Goal: Task Accomplishment & Management: Manage account settings

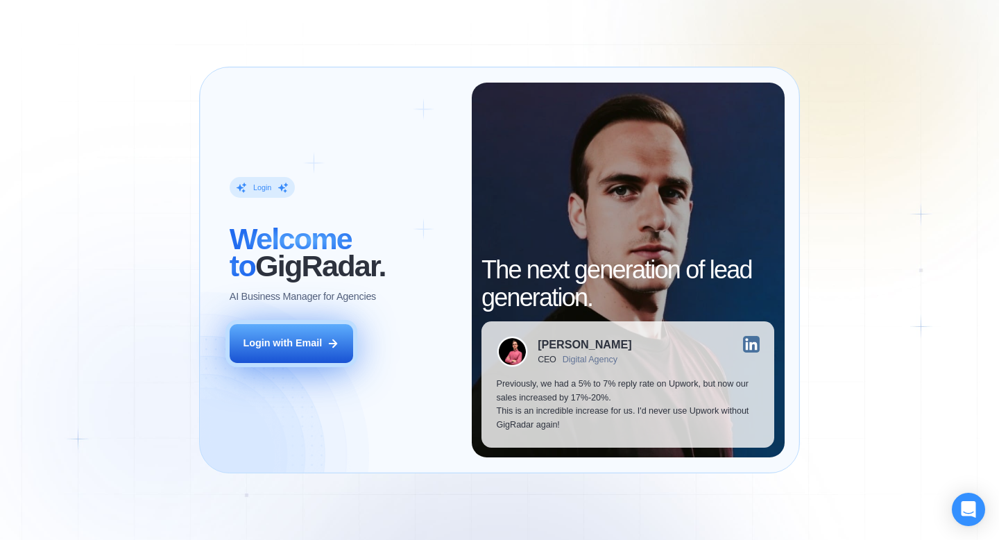
click at [322, 343] on div "Login with Email" at bounding box center [282, 343] width 79 height 14
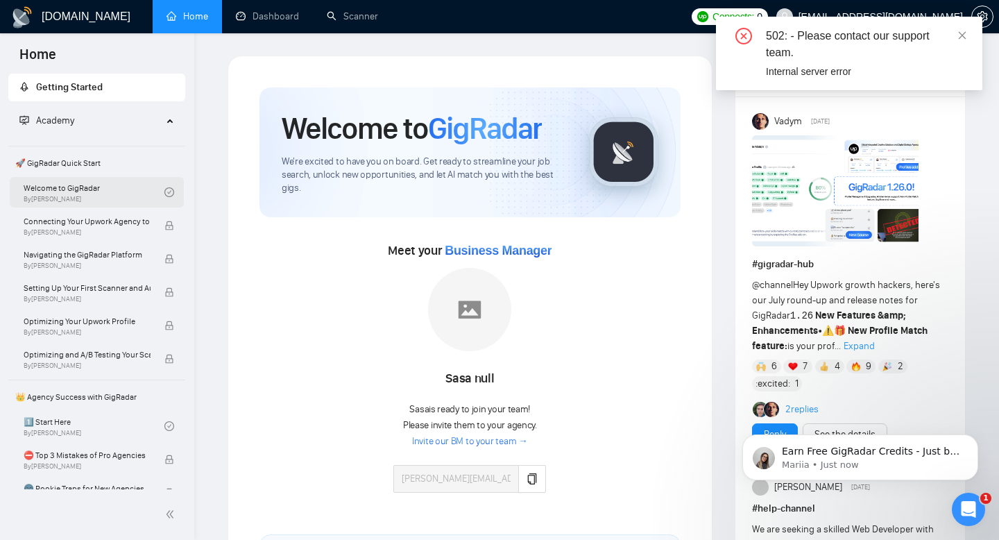
click at [144, 200] on link "Welcome to GigRadar By Vlad Timinsky" at bounding box center [94, 192] width 141 height 31
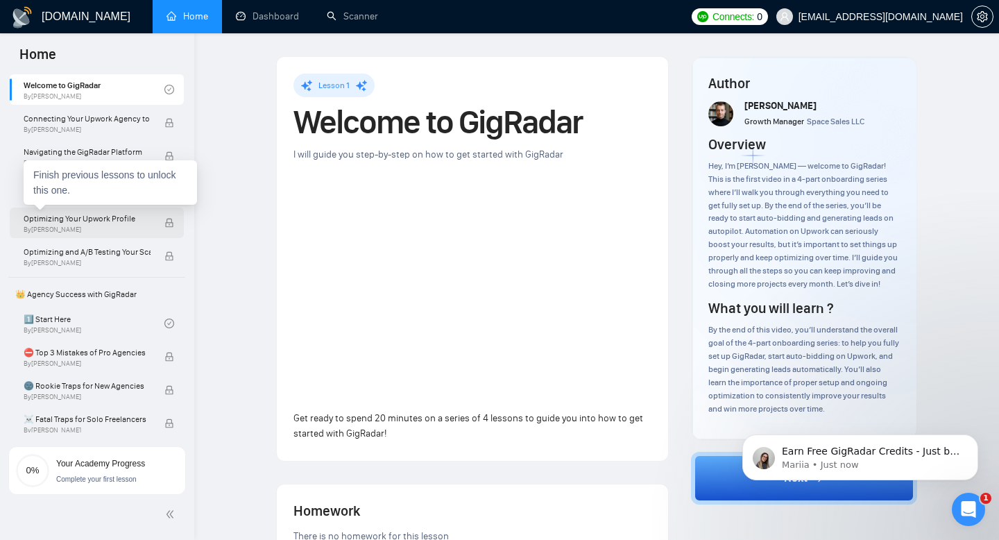
scroll to position [69, 0]
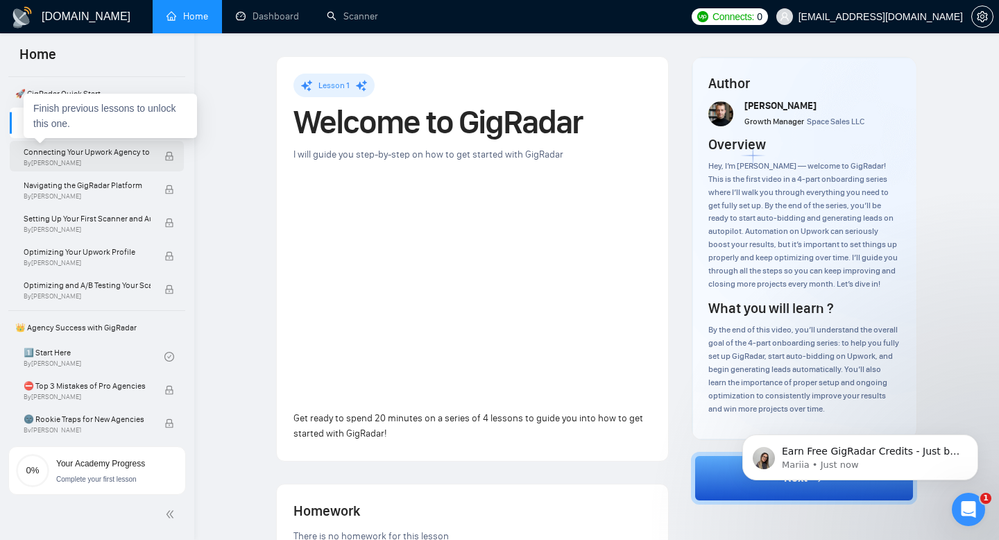
click at [128, 161] on span "By Vlad Timinsky" at bounding box center [87, 163] width 127 height 8
click at [164, 158] on icon "lock" at bounding box center [169, 156] width 10 height 10
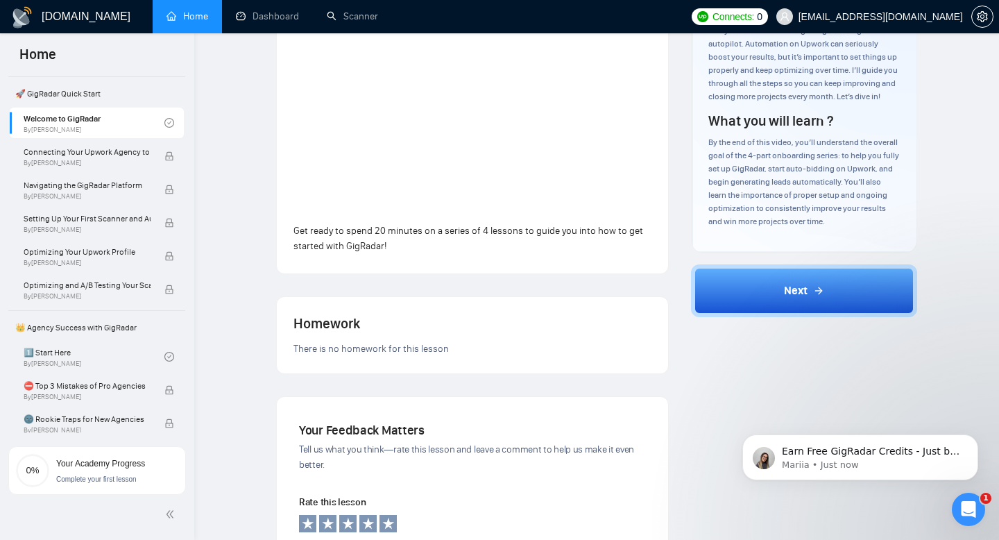
scroll to position [212, 0]
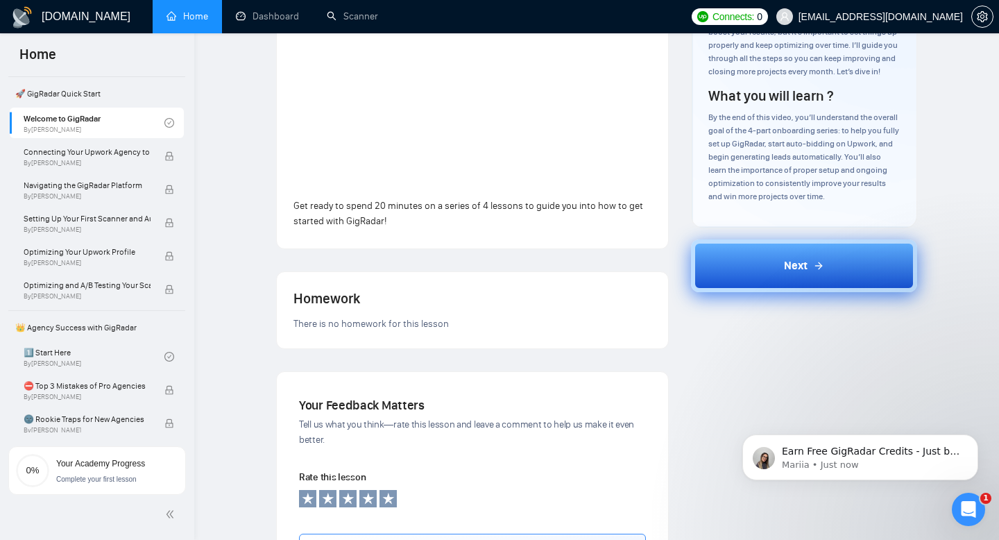
click at [804, 255] on button "Next" at bounding box center [804, 265] width 227 height 53
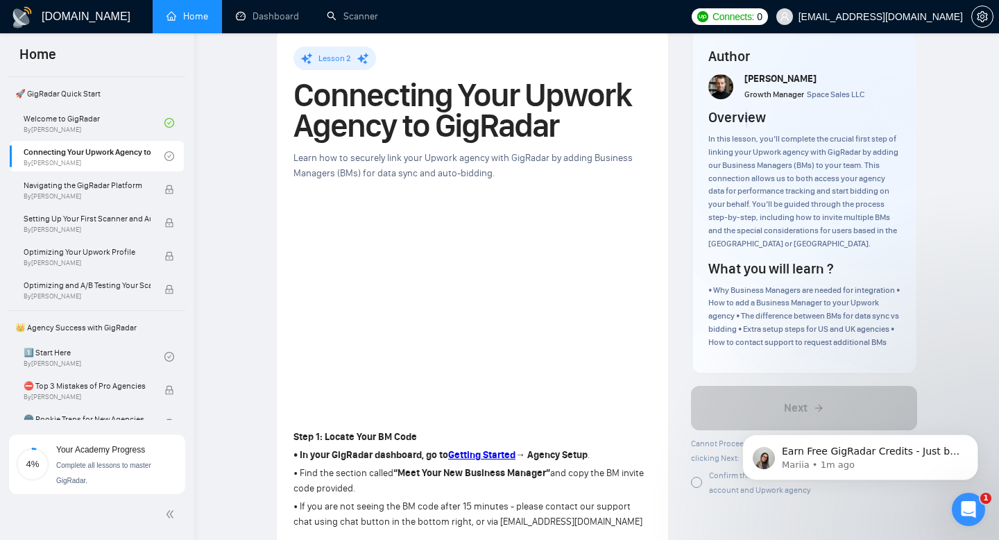
scroll to position [32, 0]
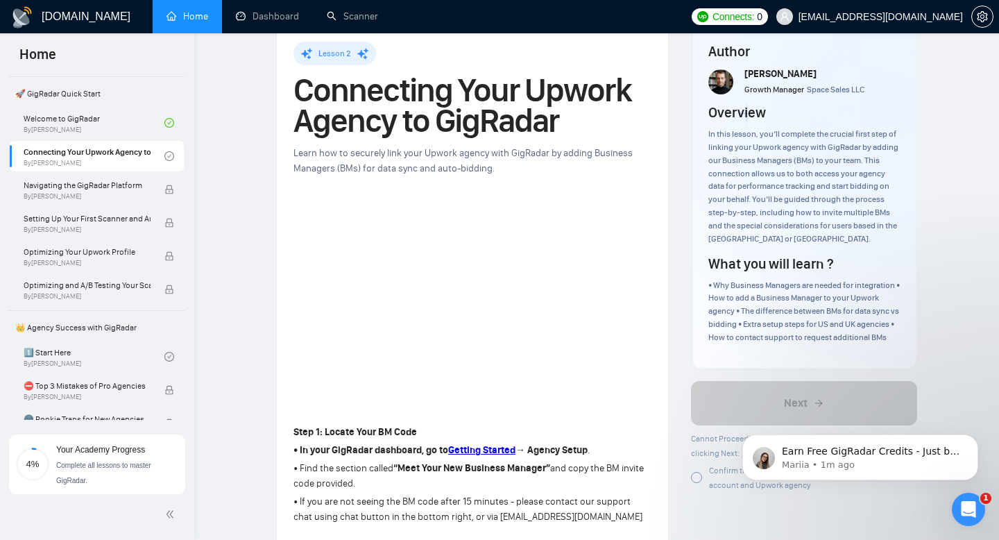
click at [448, 196] on div "Lesson 2 Connecting Your Upwork Agency to GigRadar Learn how to securely link y…" at bounding box center [472, 533] width 358 height 982
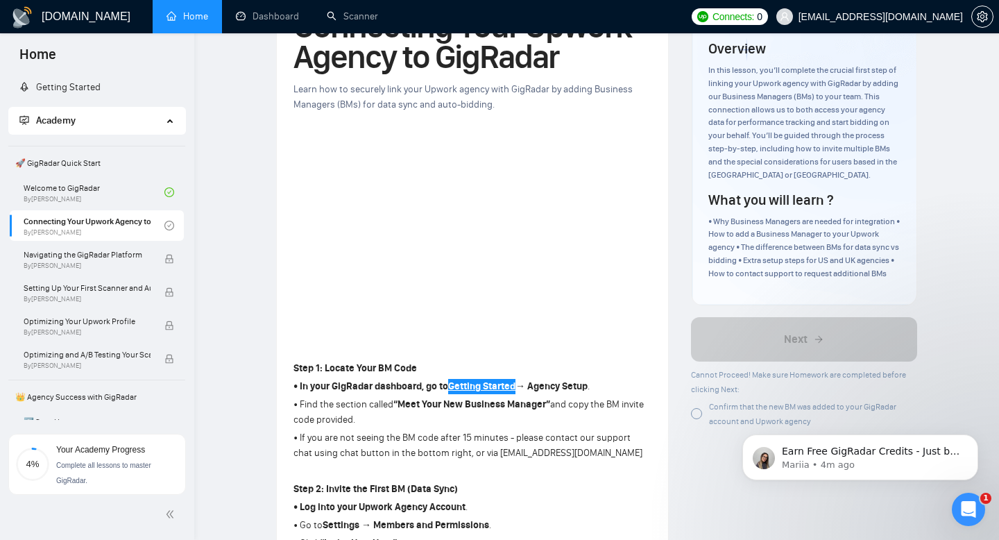
scroll to position [40, 0]
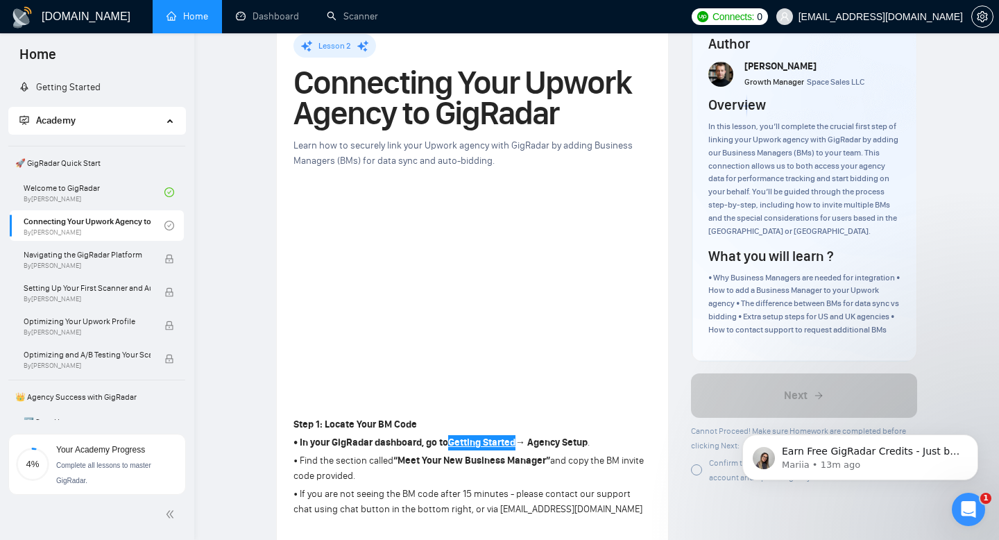
click at [640, 471] on iframe at bounding box center [499, 270] width 999 height 540
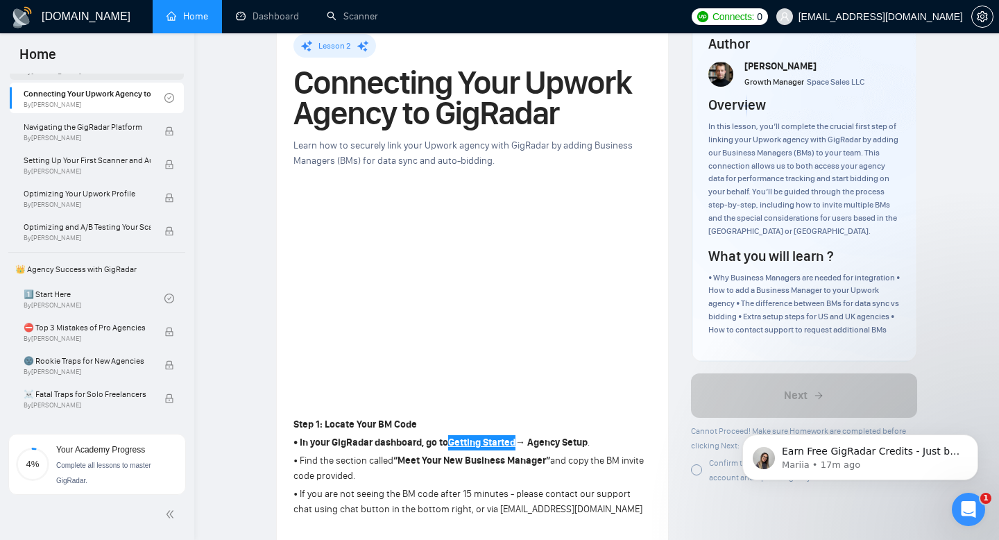
scroll to position [0, 0]
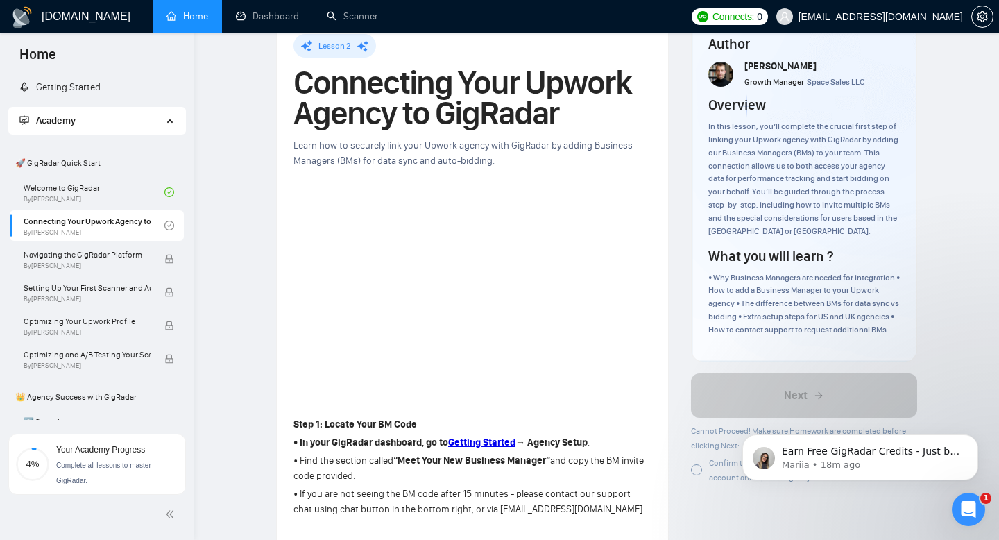
click at [52, 46] on span "Home" at bounding box center [37, 58] width 59 height 29
click at [51, 58] on span "Home" at bounding box center [37, 58] width 59 height 29
click at [39, 62] on span "Home" at bounding box center [37, 58] width 59 height 29
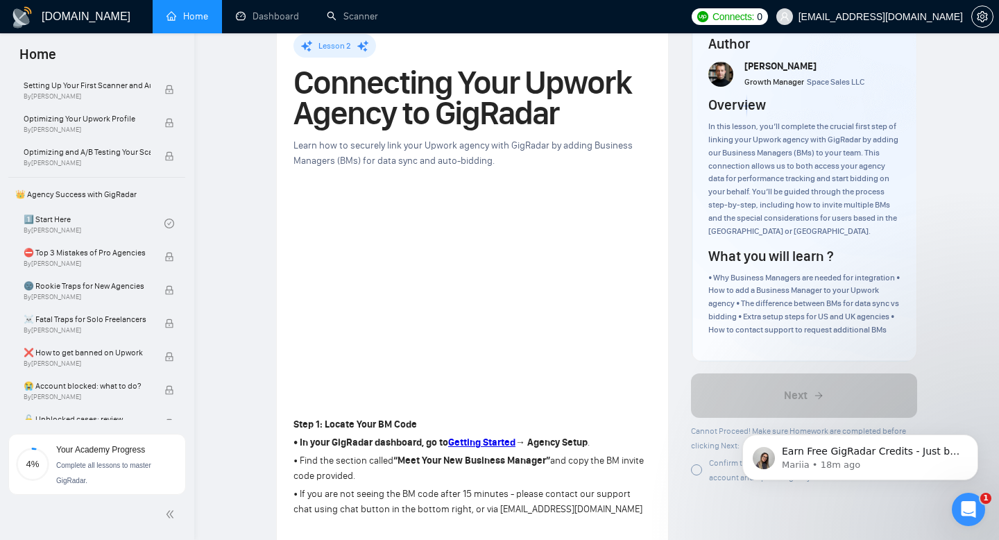
scroll to position [543, 0]
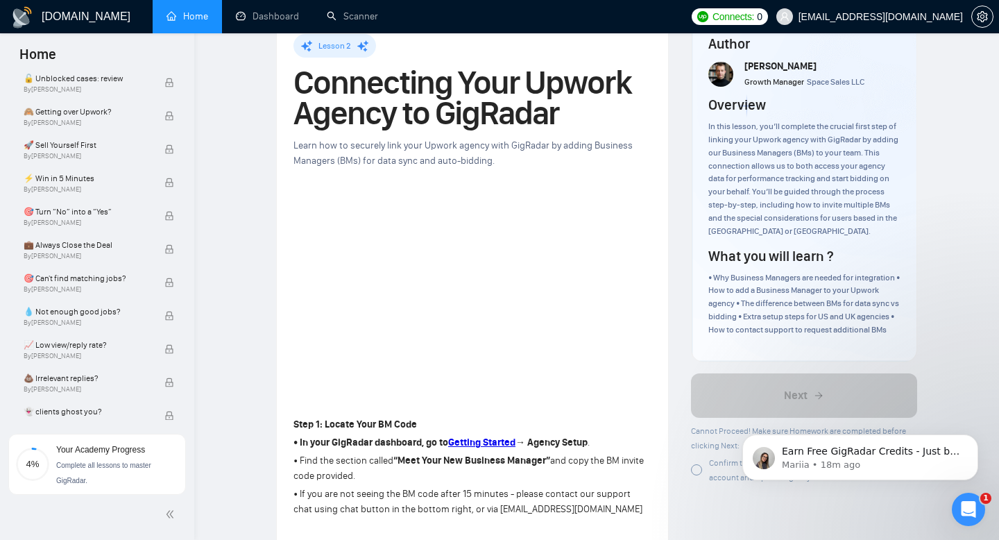
click at [991, 27] on div at bounding box center [982, 16] width 22 height 33
click at [986, 26] on button "button" at bounding box center [982, 17] width 22 height 22
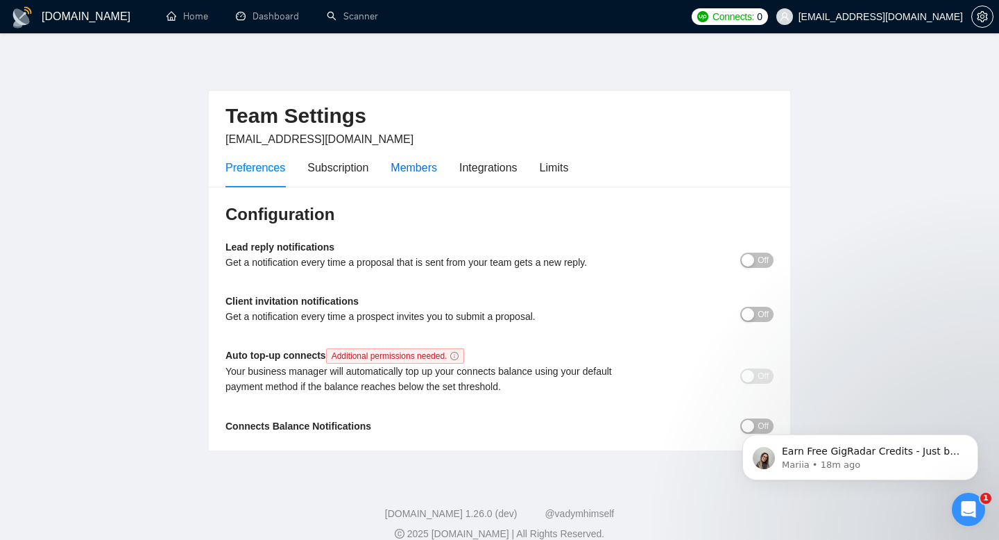
click at [410, 169] on div "Members" at bounding box center [414, 167] width 46 height 17
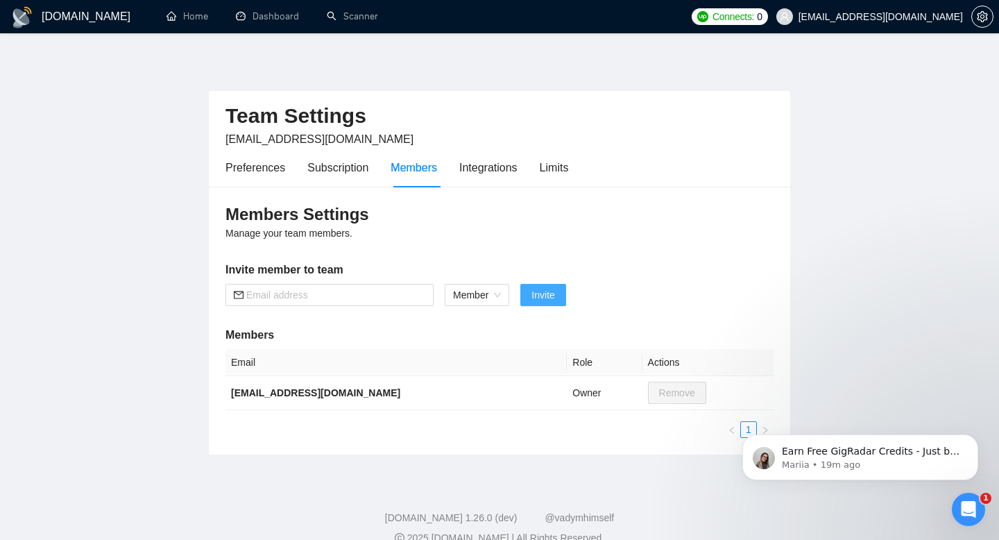
click at [547, 295] on span "Invite" at bounding box center [542, 294] width 23 height 15
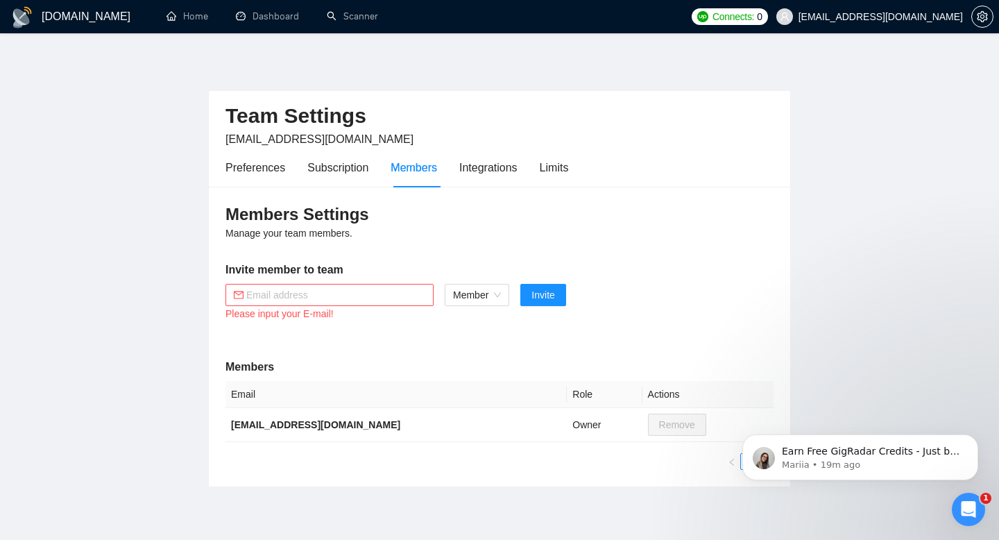
click at [373, 302] on span at bounding box center [329, 295] width 208 height 22
click at [373, 296] on input "text" at bounding box center [335, 294] width 179 height 15
paste input "vlad+4@gigradar.io"
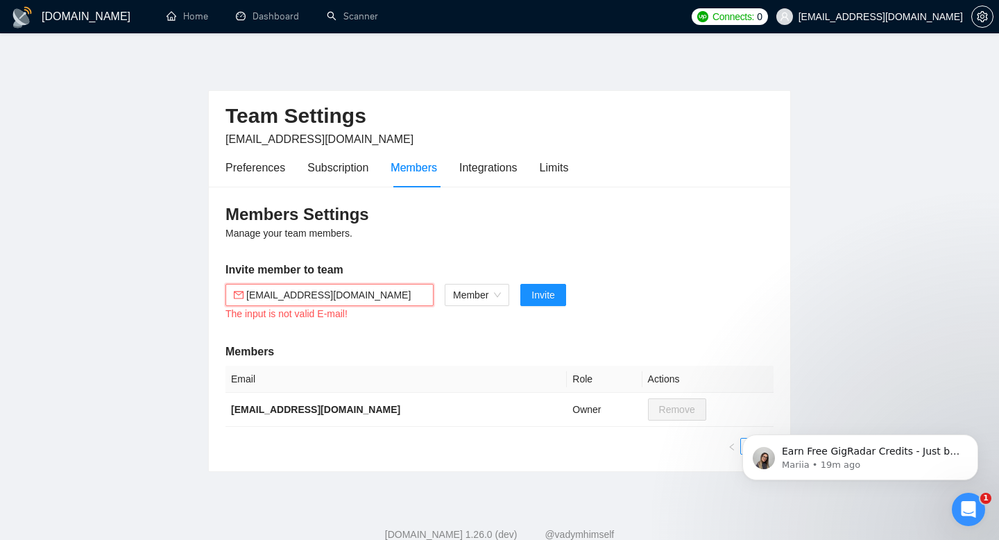
click at [418, 325] on div "Members Settings Manage your team members. Invite member to team vlad+4@gigrada…" at bounding box center [499, 329] width 581 height 284
click at [542, 300] on span "Invite" at bounding box center [542, 294] width 23 height 15
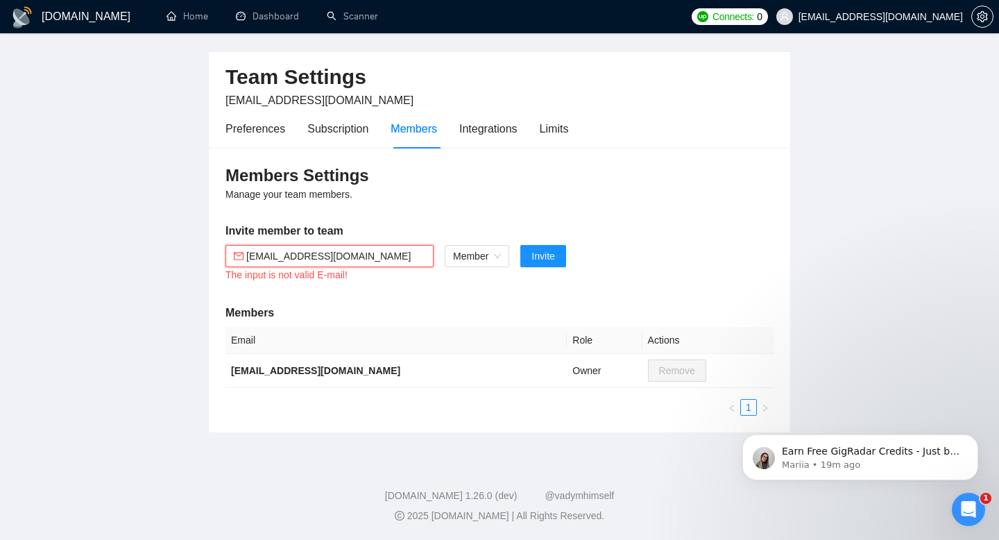
click at [403, 258] on input "vlad+4@gigradar.io" at bounding box center [335, 255] width 179 height 15
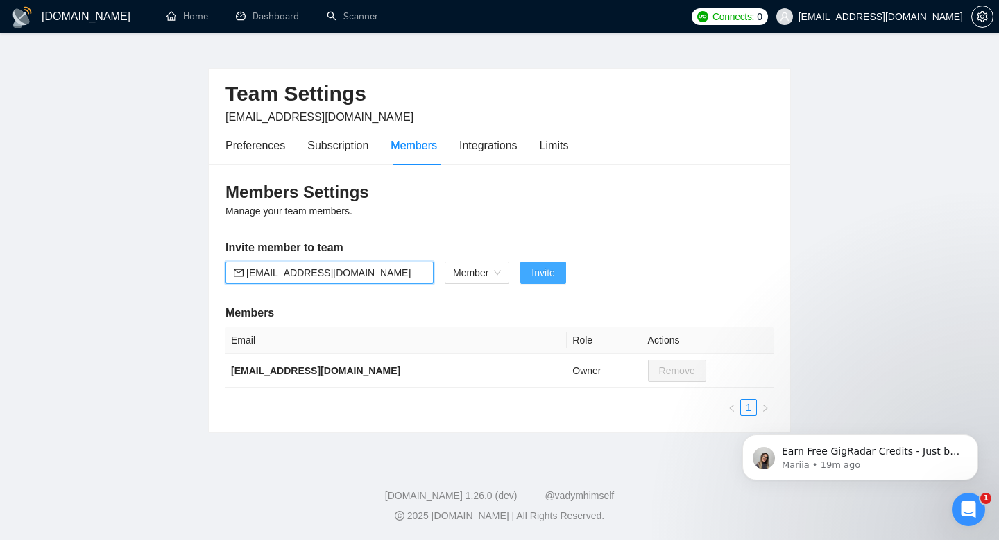
type input "vlad+4@gigradar.io"
click at [542, 275] on span "Invite" at bounding box center [542, 272] width 23 height 15
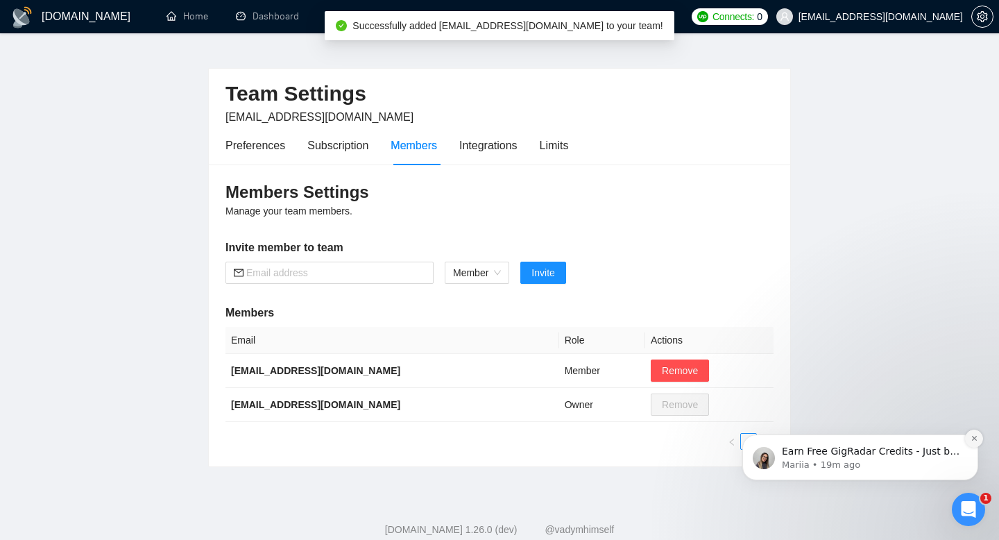
click at [974, 434] on icon "Dismiss notification" at bounding box center [975, 438] width 8 height 8
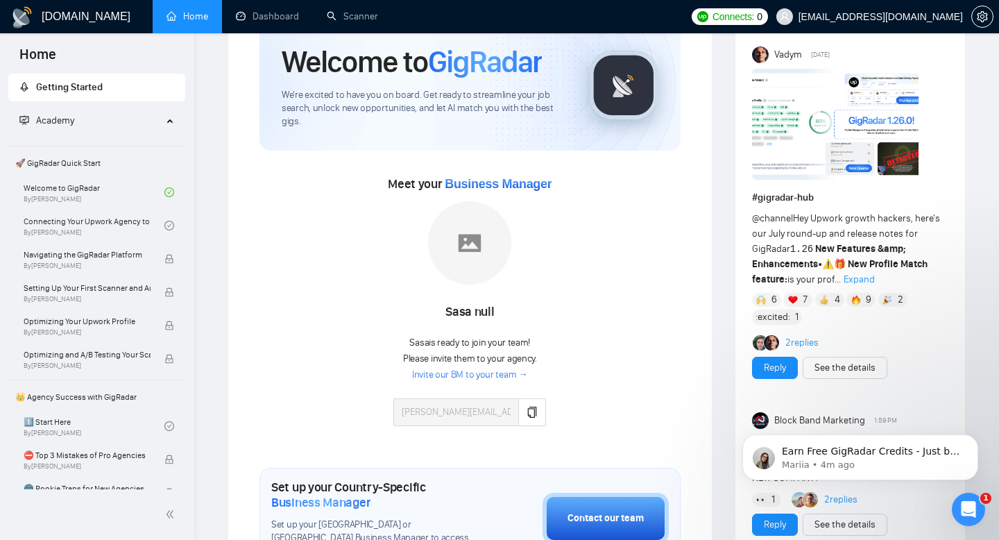
scroll to position [87, 0]
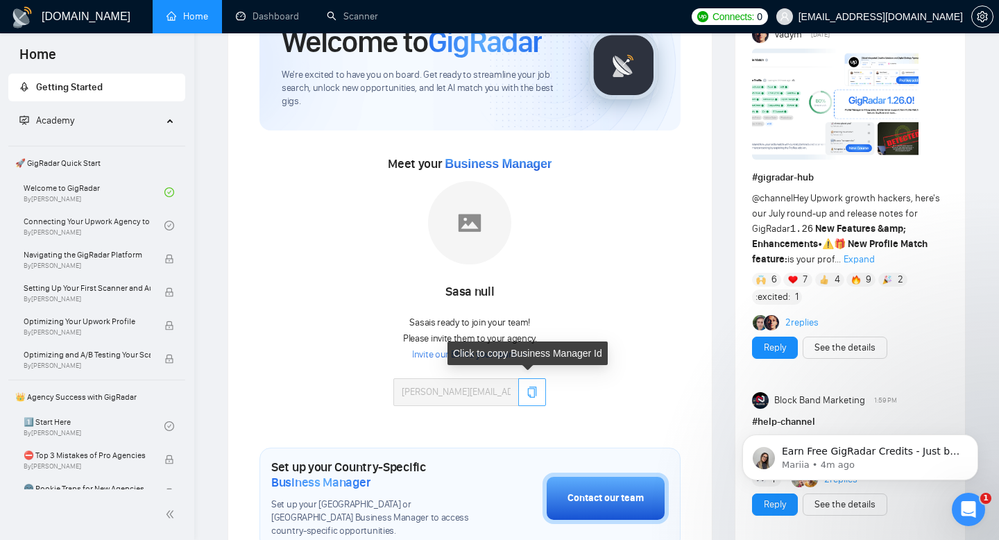
click at [535, 392] on button "button" at bounding box center [532, 392] width 28 height 28
click at [527, 391] on icon "copy" at bounding box center [532, 391] width 11 height 11
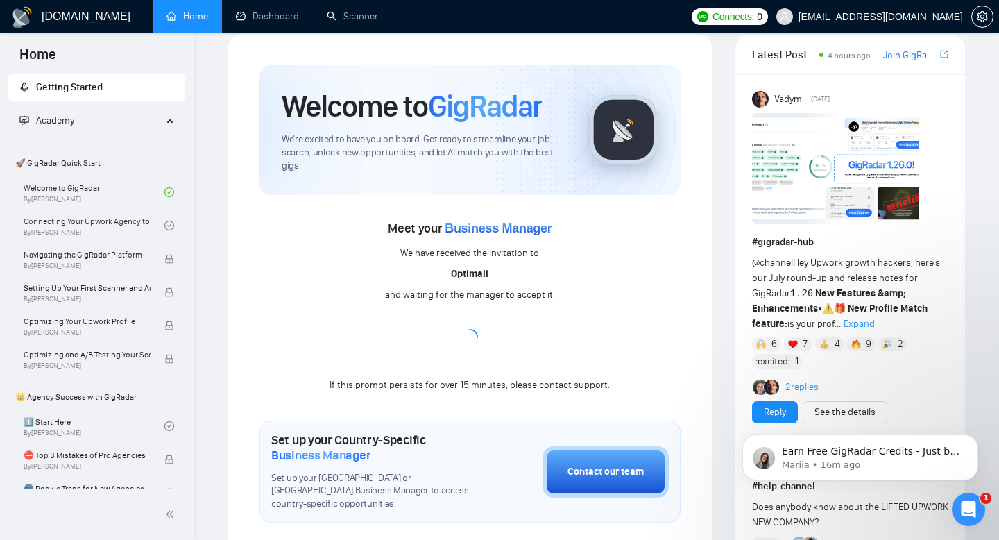
scroll to position [10, 0]
